Goal: Find specific page/section: Find specific page/section

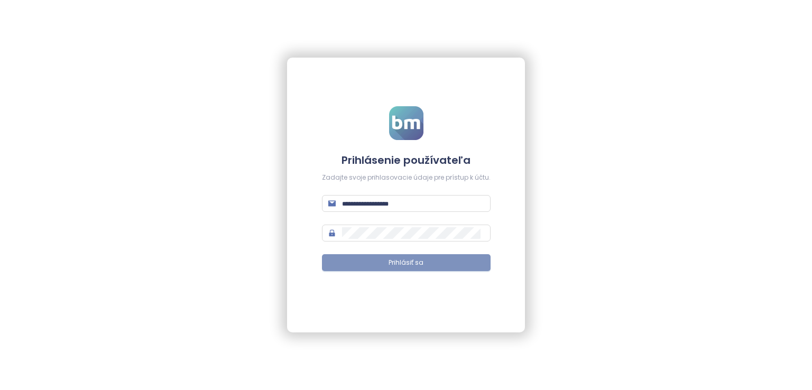
type input "**********"
click at [456, 259] on button "Prihlásiť sa" at bounding box center [406, 262] width 169 height 17
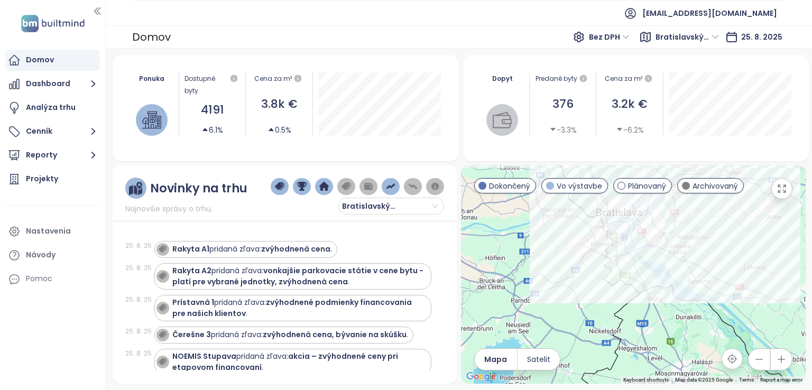
drag, startPoint x: 665, startPoint y: 327, endPoint x: 755, endPoint y: 197, distance: 158.4
click at [755, 197] on div at bounding box center [633, 274] width 345 height 219
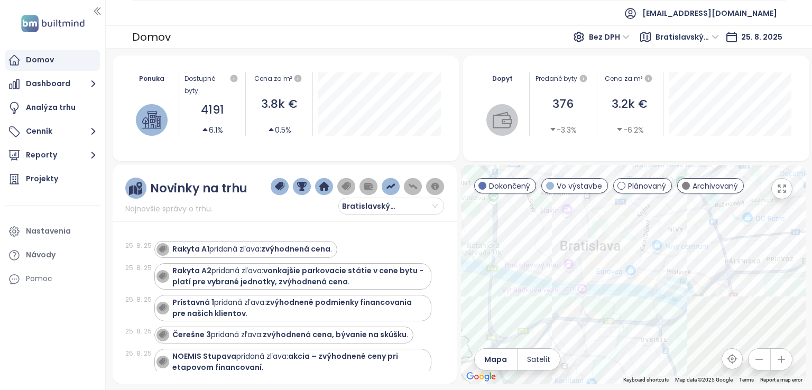
drag, startPoint x: 649, startPoint y: 242, endPoint x: 480, endPoint y: 261, distance: 170.2
click at [480, 261] on div at bounding box center [633, 274] width 345 height 219
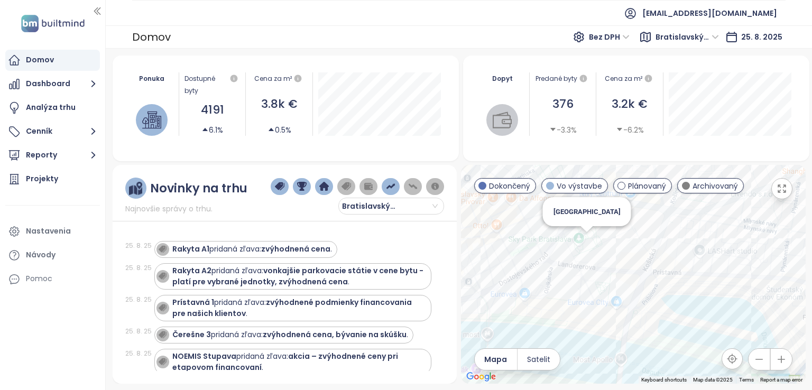
click at [584, 239] on div "[GEOGRAPHIC_DATA]" at bounding box center [633, 274] width 345 height 219
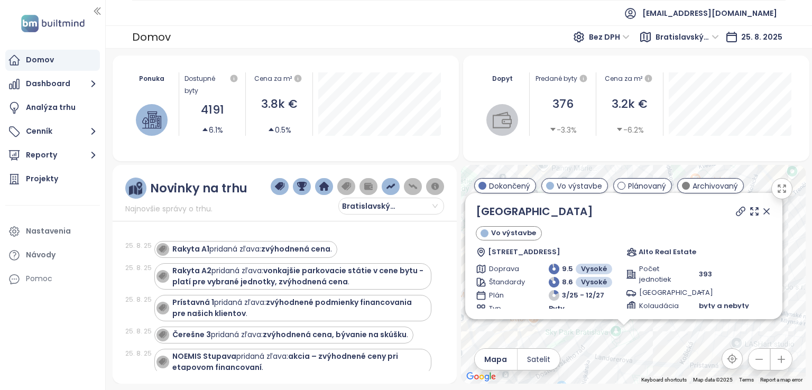
drag, startPoint x: 734, startPoint y: 277, endPoint x: 724, endPoint y: 354, distance: 77.2
click at [724, 354] on div "← Move left → Move right ↑ Move up ↓ Move down + Zoom in - Zoom out Home Jump l…" at bounding box center [633, 274] width 345 height 219
click at [751, 214] on icon at bounding box center [754, 212] width 7 height 7
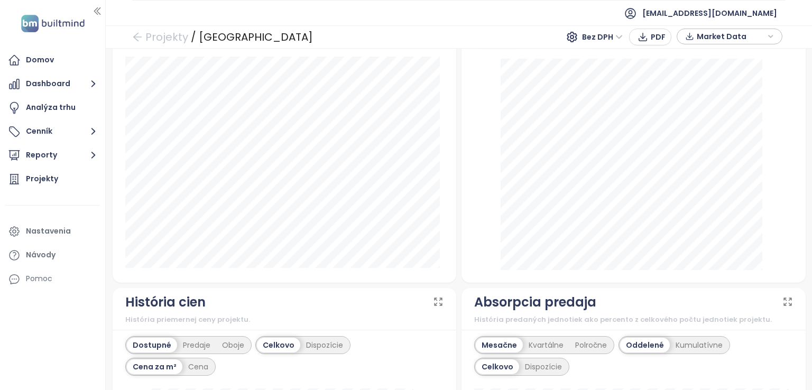
scroll to position [368, 0]
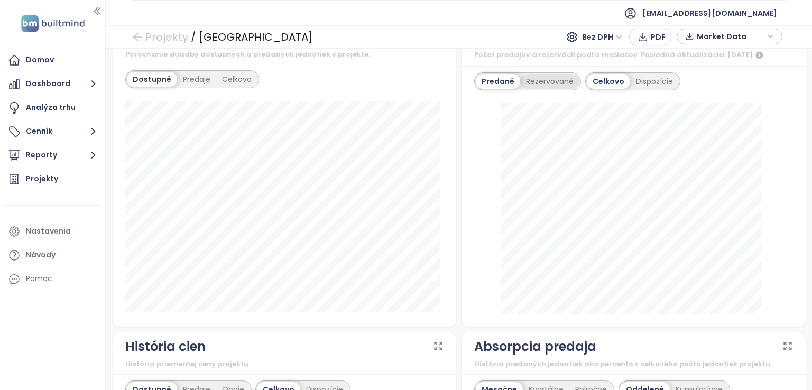
click at [556, 79] on div "Rezervované" at bounding box center [549, 81] width 59 height 15
click at [508, 75] on div "Predané" at bounding box center [497, 81] width 42 height 15
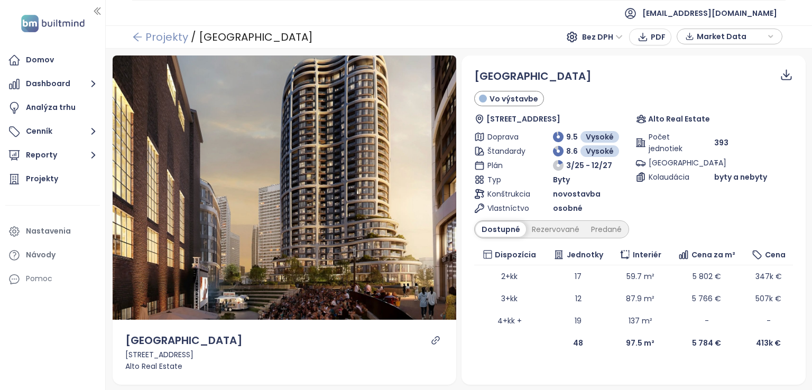
click at [161, 30] on link "Projekty" at bounding box center [160, 36] width 56 height 19
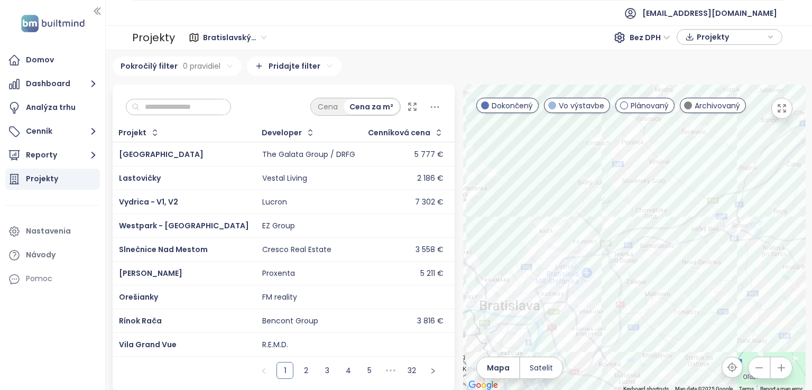
drag, startPoint x: 633, startPoint y: 310, endPoint x: 617, endPoint y: 180, distance: 130.5
click at [617, 180] on div at bounding box center [634, 239] width 343 height 308
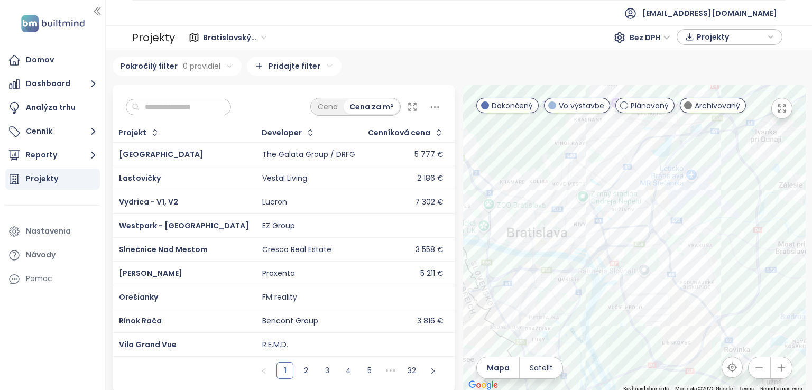
drag, startPoint x: 560, startPoint y: 269, endPoint x: 681, endPoint y: 136, distance: 179.3
click at [681, 136] on div at bounding box center [634, 239] width 343 height 308
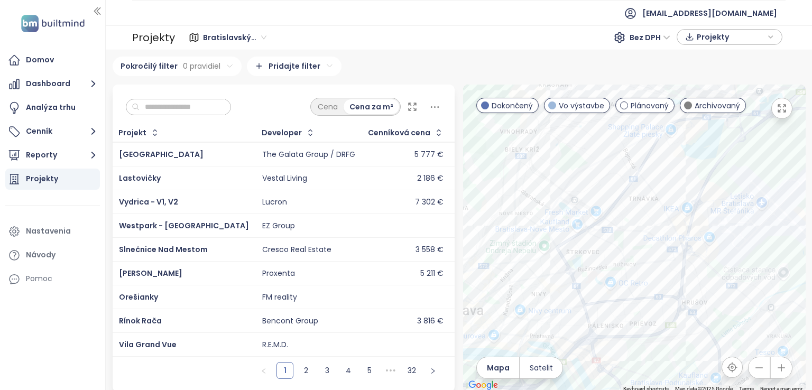
drag, startPoint x: 594, startPoint y: 151, endPoint x: 647, endPoint y: 138, distance: 54.4
click at [647, 138] on div at bounding box center [634, 239] width 343 height 308
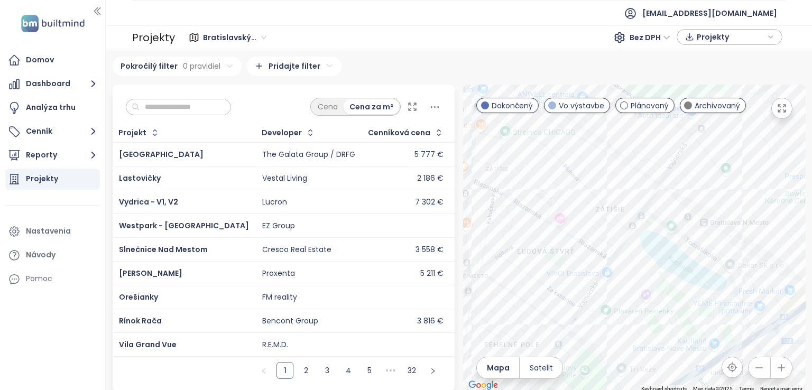
drag, startPoint x: 543, startPoint y: 160, endPoint x: 486, endPoint y: 171, distance: 58.3
click at [486, 171] on div at bounding box center [634, 239] width 343 height 308
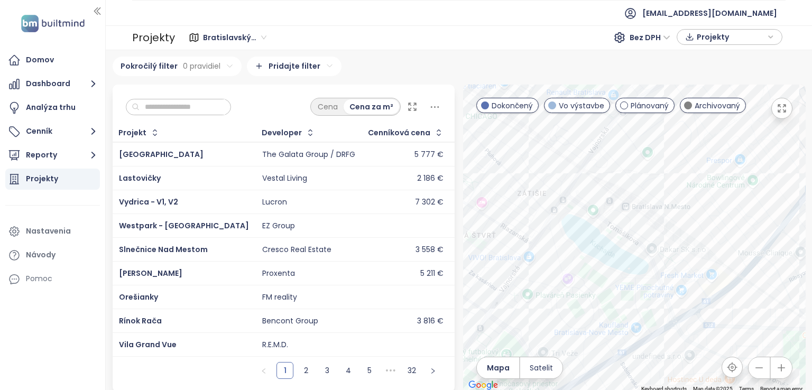
drag, startPoint x: 603, startPoint y: 265, endPoint x: 631, endPoint y: 287, distance: 35.4
click at [631, 287] on div at bounding box center [634, 239] width 343 height 308
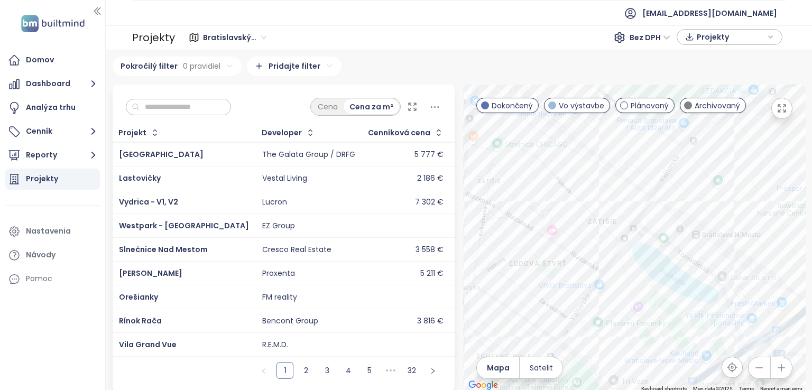
drag, startPoint x: 598, startPoint y: 257, endPoint x: 647, endPoint y: 254, distance: 48.7
click at [647, 254] on div at bounding box center [634, 239] width 343 height 308
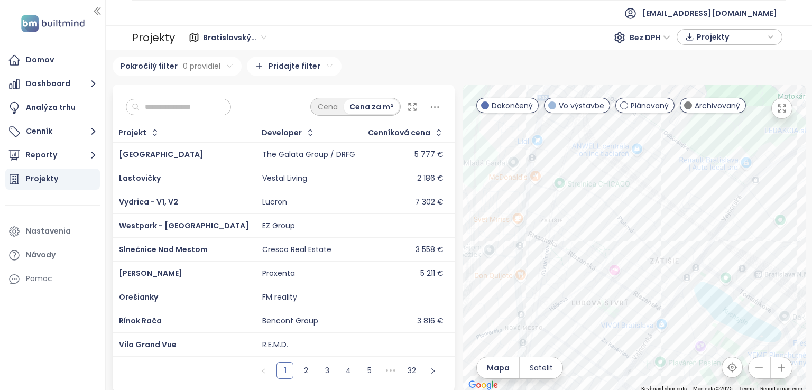
drag, startPoint x: 588, startPoint y: 225, endPoint x: 638, endPoint y: 274, distance: 70.3
click at [638, 274] on div at bounding box center [634, 239] width 343 height 308
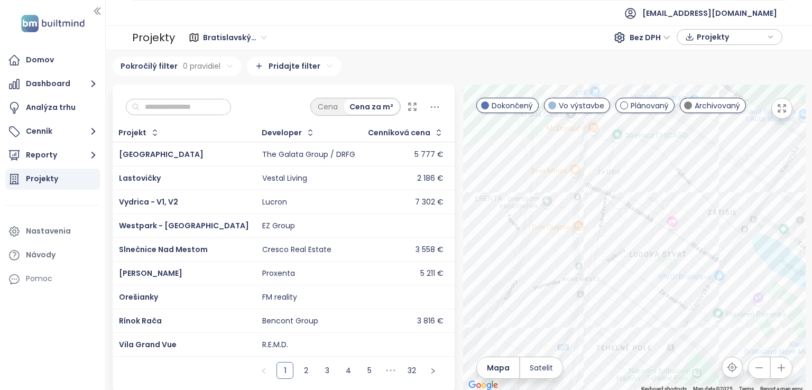
drag, startPoint x: 606, startPoint y: 232, endPoint x: 622, endPoint y: 168, distance: 65.9
click at [622, 168] on div at bounding box center [634, 239] width 343 height 308
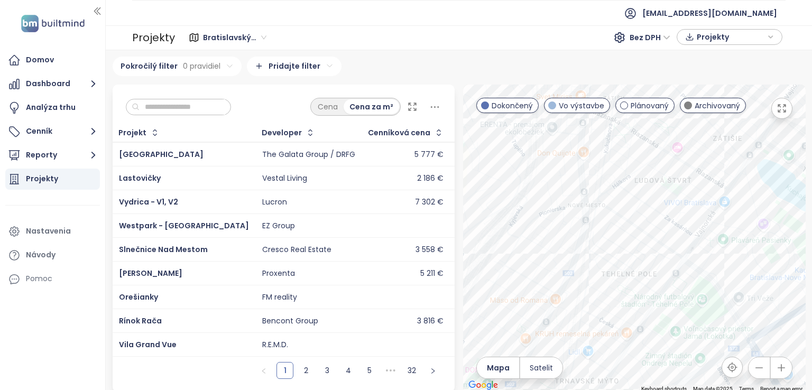
drag, startPoint x: 613, startPoint y: 281, endPoint x: 573, endPoint y: 141, distance: 146.3
click at [573, 141] on div at bounding box center [634, 239] width 343 height 308
